Goal: Task Accomplishment & Management: Use online tool/utility

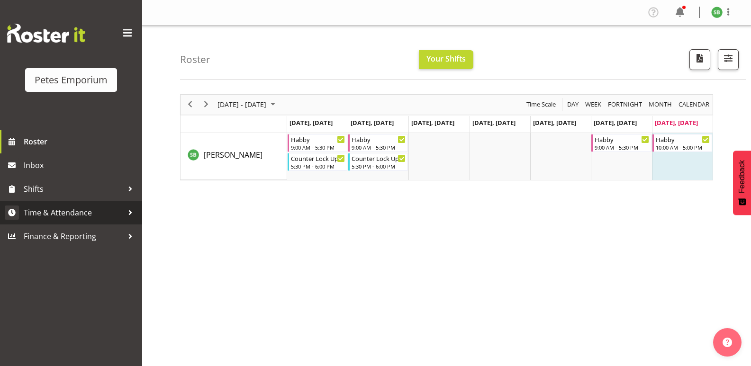
click at [72, 209] on span "Time & Attendance" at bounding box center [73, 213] width 99 height 14
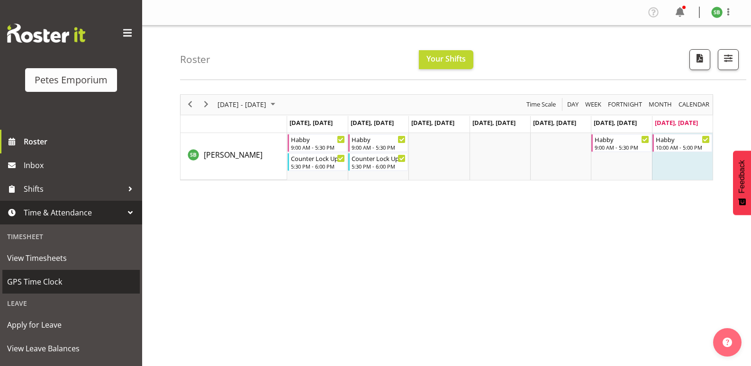
click at [47, 280] on span "GPS Time Clock" at bounding box center [71, 282] width 128 height 14
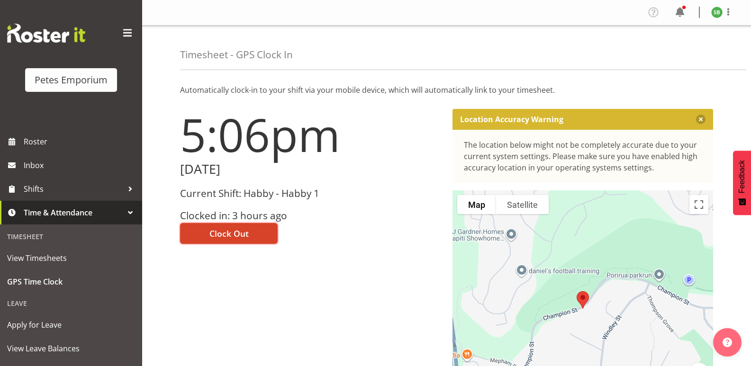
click at [227, 234] on span "Clock Out" at bounding box center [228, 233] width 39 height 12
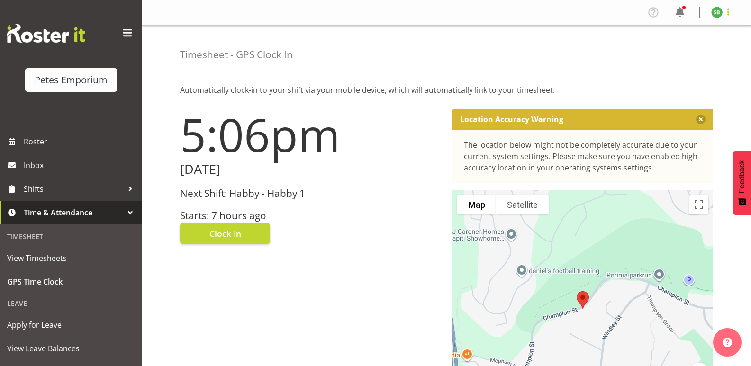
click at [732, 12] on span at bounding box center [727, 11] width 11 height 11
click at [675, 51] on link "Log Out" at bounding box center [688, 49] width 91 height 17
